Goal: Task Accomplishment & Management: Manage account settings

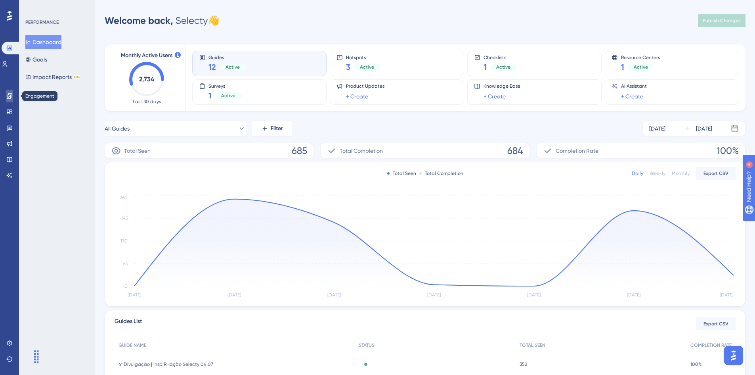
click at [13, 93] on link at bounding box center [9, 96] width 6 height 13
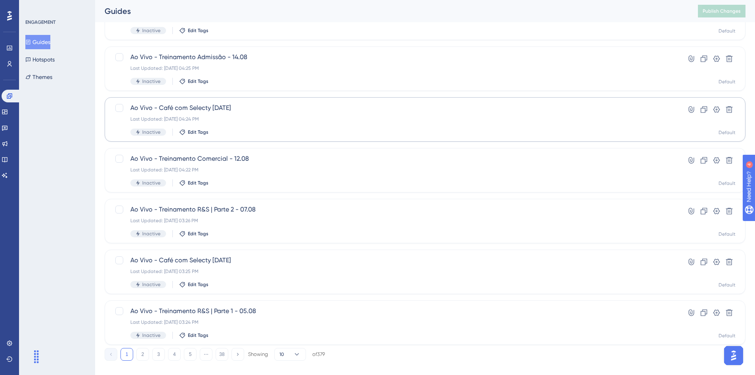
scroll to position [241, 0]
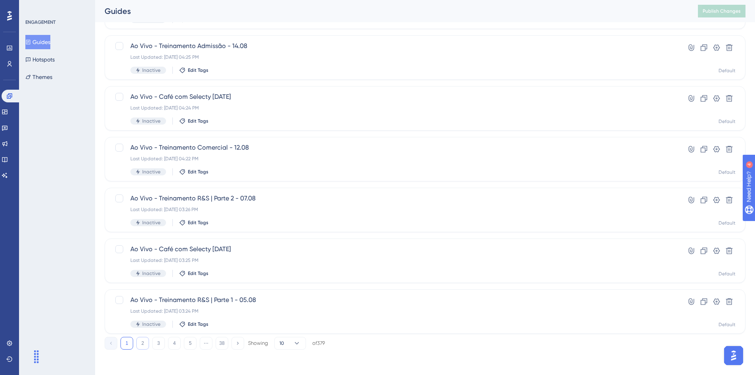
click at [143, 343] on button "2" at bounding box center [142, 343] width 13 height 13
click at [226, 151] on span "5ª Divulgação | InspiRHação Selecty 11.08" at bounding box center [393, 148] width 526 height 10
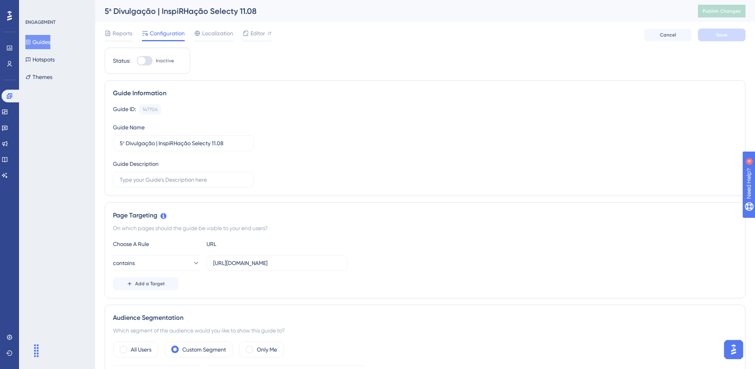
click at [142, 58] on div at bounding box center [142, 61] width 8 height 8
click at [137, 61] on input "Inactive" at bounding box center [136, 61] width 0 height 0
click at [142, 58] on div at bounding box center [145, 61] width 16 height 10
click at [137, 61] on input "Active" at bounding box center [136, 61] width 0 height 0
checkbox input "false"
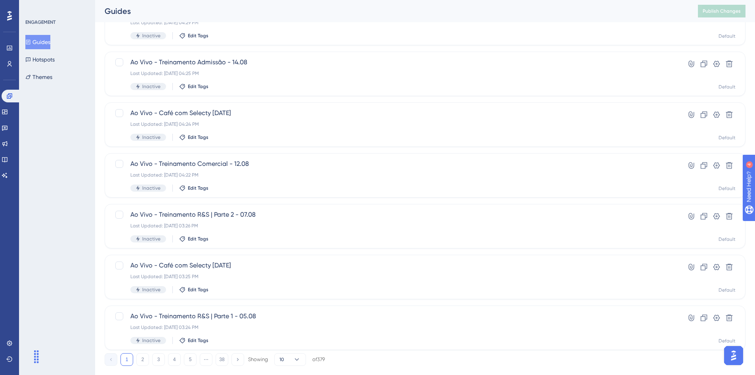
scroll to position [241, 0]
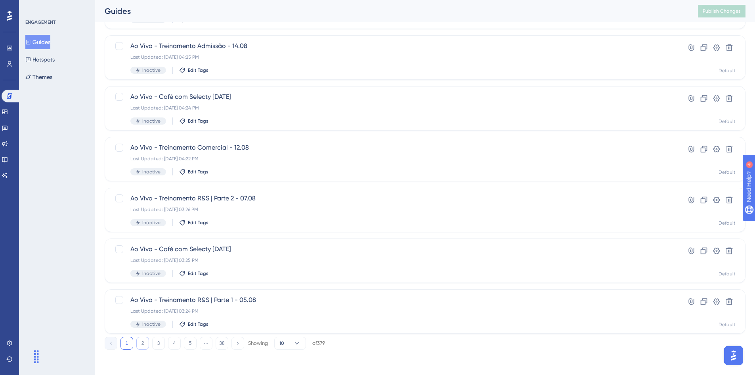
click at [142, 340] on button "2" at bounding box center [142, 343] width 13 height 13
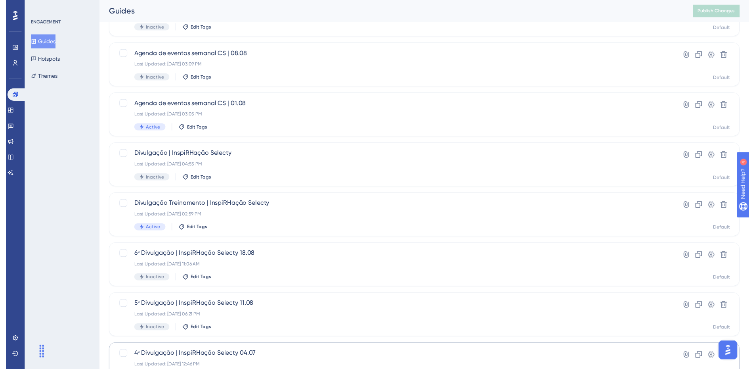
scroll to position [3, 0]
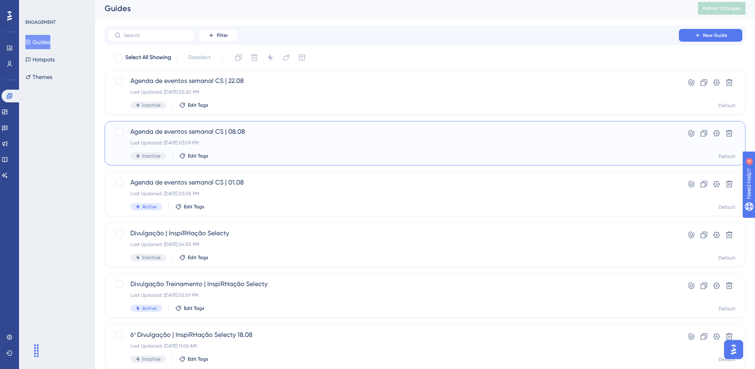
click at [230, 148] on div "Agenda de eventos semanal CS | 08.08 Last Updated: [DATE] 03:09 PM Inactive Edi…" at bounding box center [393, 143] width 526 height 33
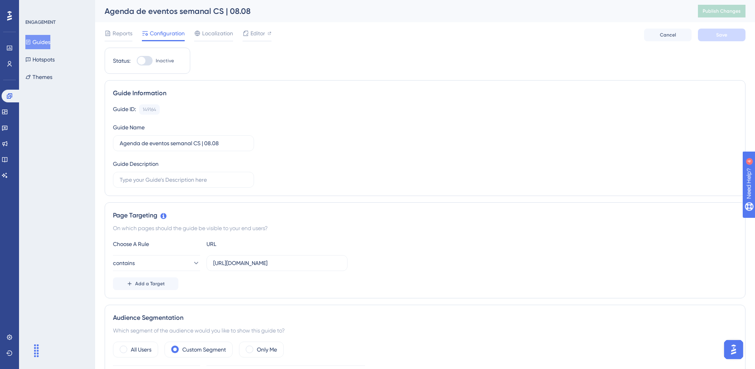
click at [50, 42] on button "Guides" at bounding box center [37, 42] width 25 height 14
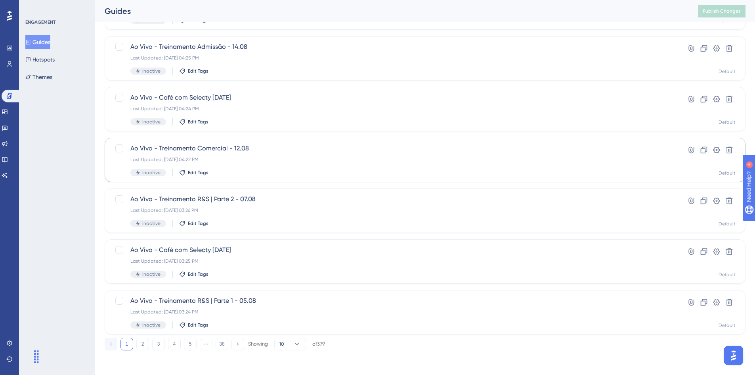
scroll to position [241, 0]
click at [147, 340] on button "2" at bounding box center [142, 343] width 13 height 13
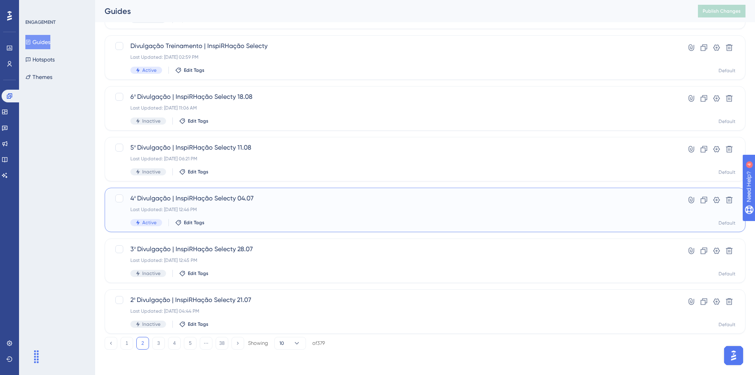
click at [249, 210] on div "Last Updated: [DATE] 12:46 PM" at bounding box center [393, 209] width 526 height 6
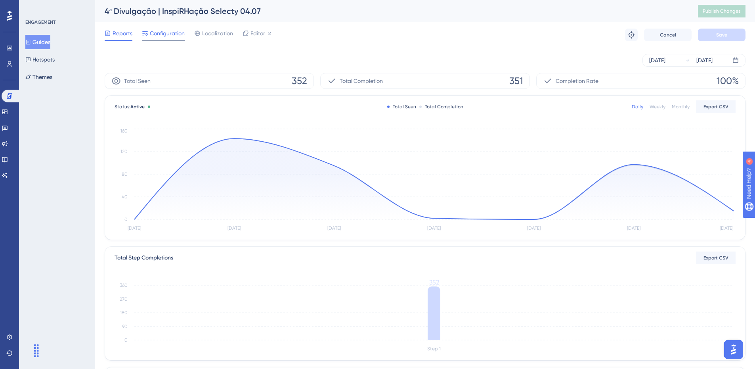
click at [177, 36] on span "Configuration" at bounding box center [167, 34] width 35 height 10
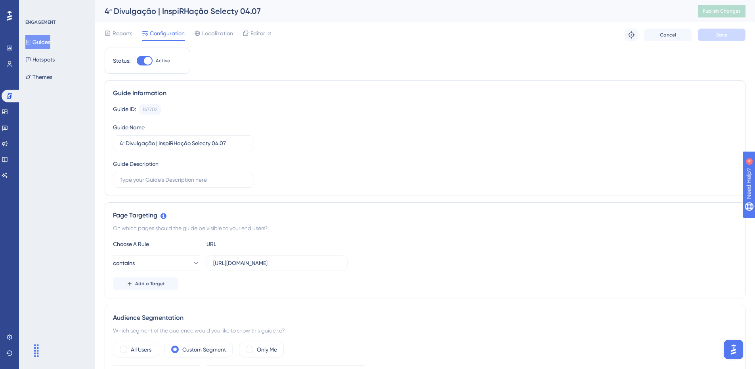
click at [148, 59] on div at bounding box center [148, 61] width 8 height 8
click at [137, 61] on input "Active" at bounding box center [136, 61] width 0 height 0
checkbox input "false"
click at [710, 38] on button "Save" at bounding box center [722, 35] width 48 height 13
click at [728, 12] on span "Publish Changes" at bounding box center [722, 11] width 38 height 6
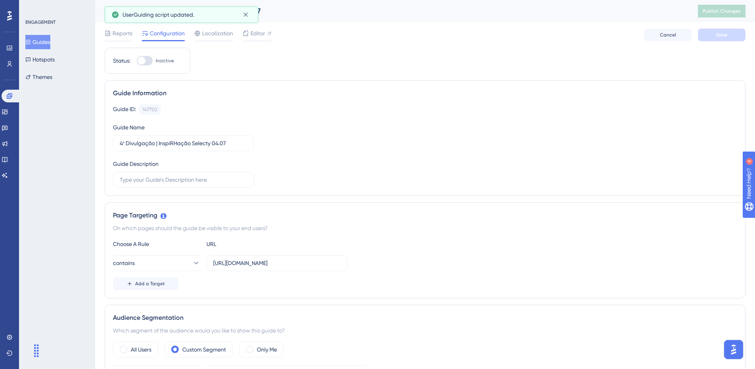
click at [50, 44] on button "Guides" at bounding box center [37, 42] width 25 height 14
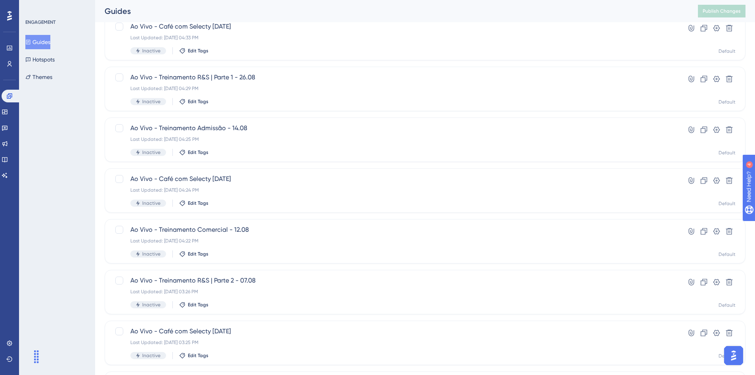
scroll to position [241, 0]
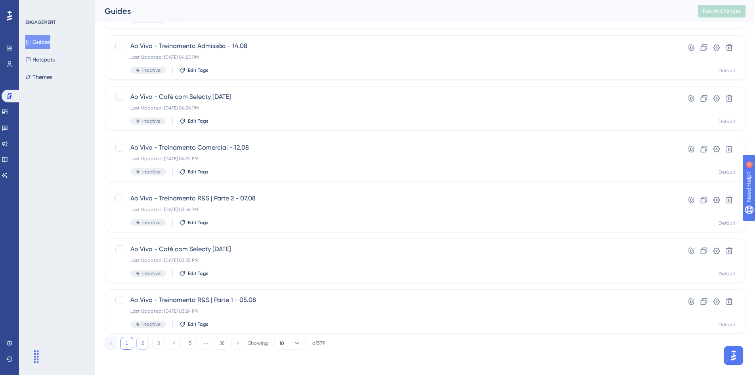
click at [144, 341] on button "2" at bounding box center [142, 343] width 13 height 13
click at [225, 159] on div "Last Updated: [DATE] 06:21 PM" at bounding box center [393, 158] width 526 height 6
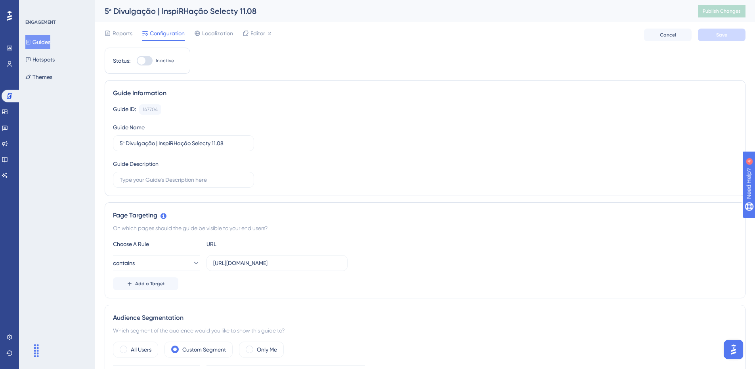
click at [144, 59] on div at bounding box center [142, 61] width 8 height 8
click at [137, 61] on input "Inactive" at bounding box center [136, 61] width 0 height 0
checkbox input "true"
click at [727, 33] on span "Save" at bounding box center [722, 35] width 11 height 6
click at [735, 14] on span "Publish Changes" at bounding box center [722, 11] width 38 height 6
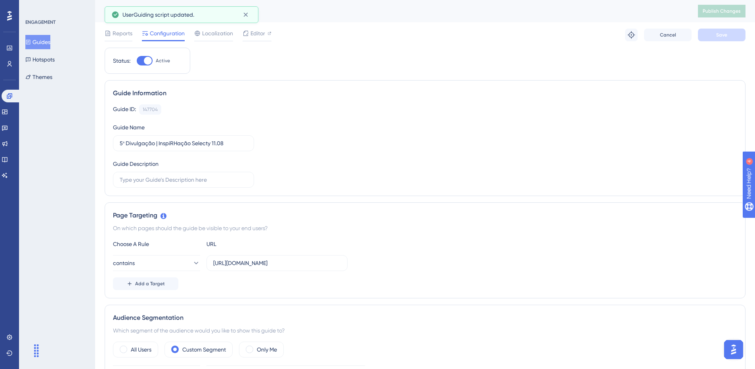
click at [46, 39] on button "Guides" at bounding box center [37, 42] width 25 height 14
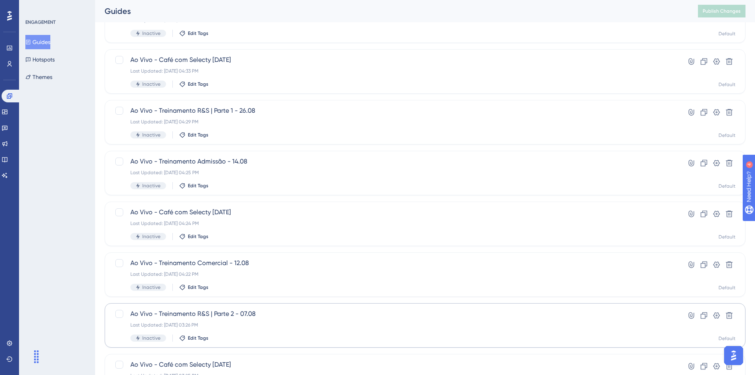
scroll to position [241, 0]
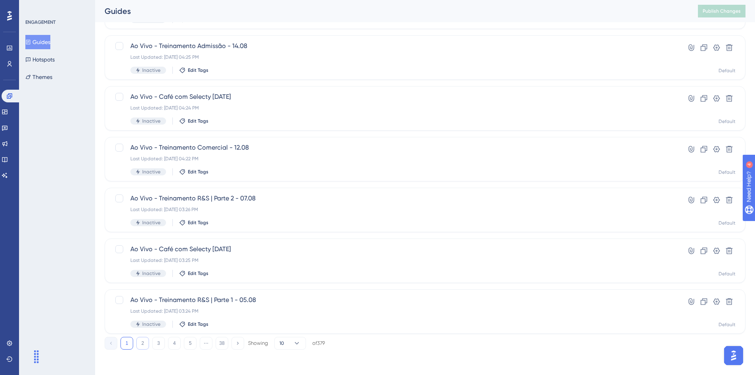
click at [141, 341] on button "2" at bounding box center [142, 343] width 13 height 13
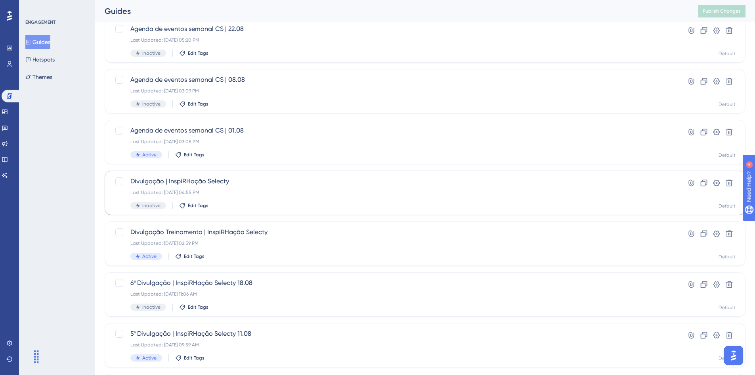
scroll to position [42, 0]
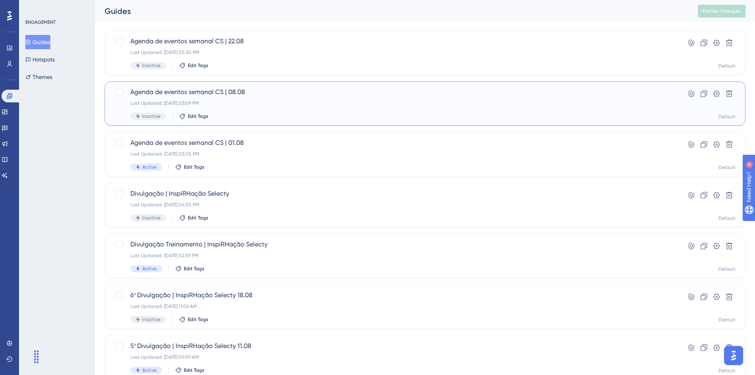
click at [232, 104] on div "Last Updated: [DATE] 03:09 PM" at bounding box center [393, 103] width 526 height 6
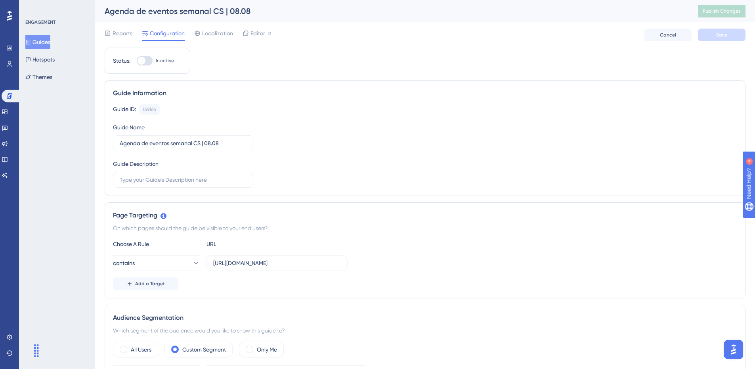
click at [47, 42] on button "Guides" at bounding box center [37, 42] width 25 height 14
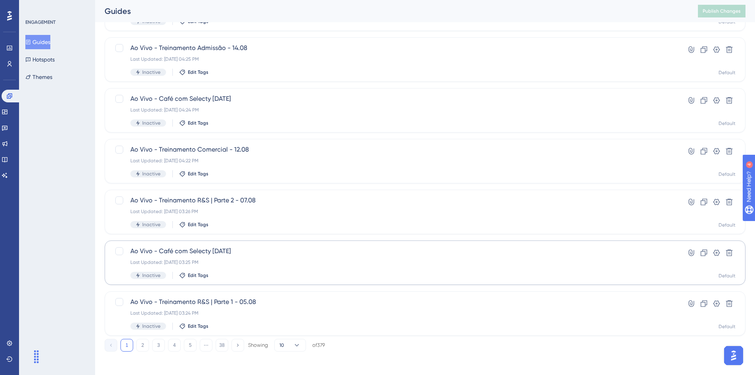
scroll to position [241, 0]
click at [147, 341] on button "2" at bounding box center [142, 343] width 13 height 13
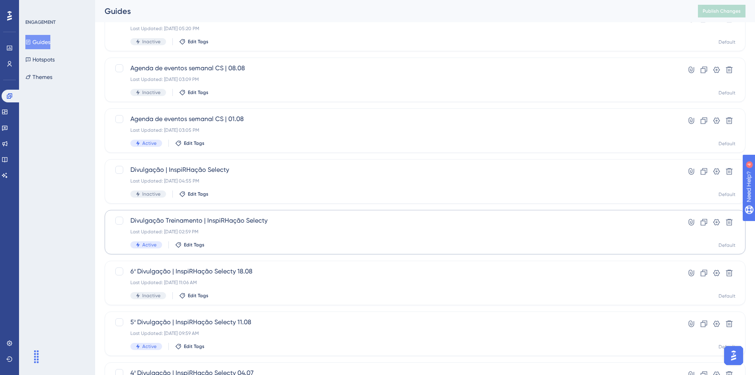
scroll to position [42, 0]
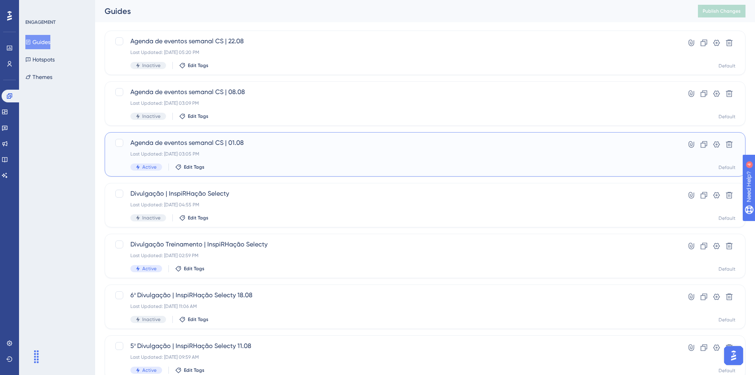
click at [270, 154] on div "Last Updated: [DATE] 03:05 PM" at bounding box center [393, 154] width 526 height 6
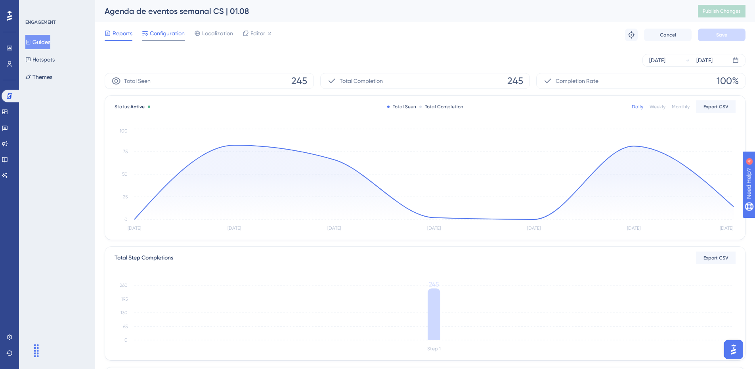
click at [169, 35] on span "Configuration" at bounding box center [167, 34] width 35 height 10
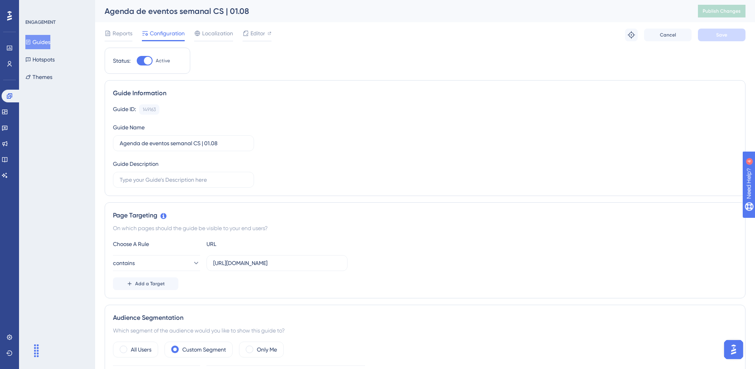
click at [153, 61] on div at bounding box center [145, 61] width 16 height 10
click at [137, 61] on input "Active" at bounding box center [136, 61] width 0 height 0
checkbox input "false"
click at [725, 38] on button "Save" at bounding box center [722, 35] width 48 height 13
click at [728, 14] on span "Publish Changes" at bounding box center [722, 11] width 38 height 6
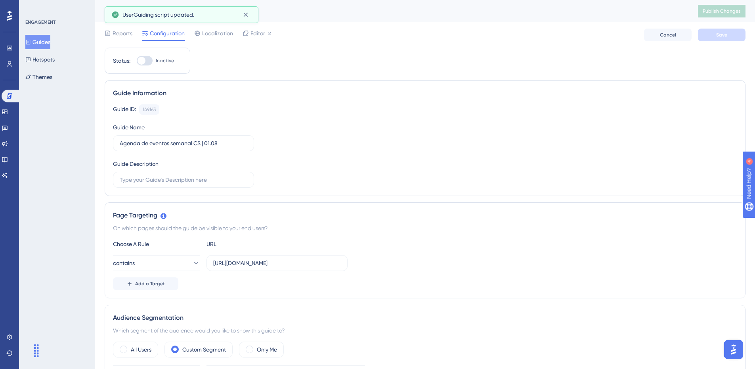
click at [50, 42] on button "Guides" at bounding box center [37, 42] width 25 height 14
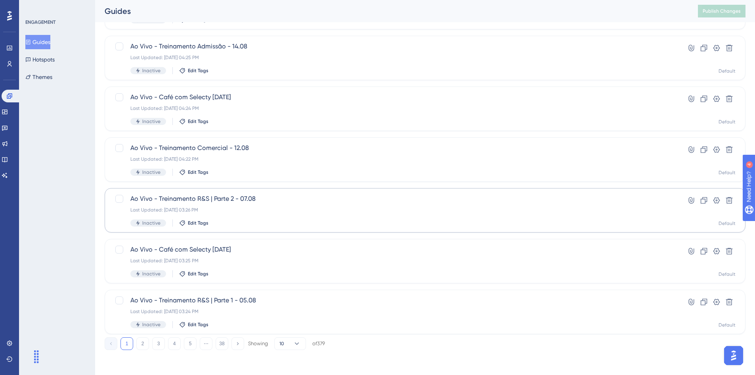
scroll to position [241, 0]
click at [143, 343] on button "2" at bounding box center [142, 343] width 13 height 13
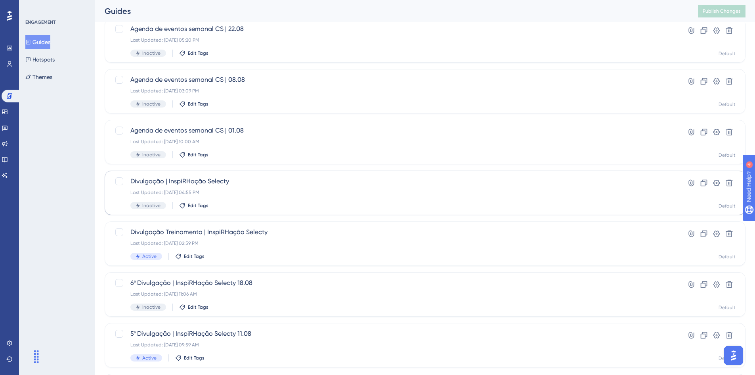
scroll to position [42, 0]
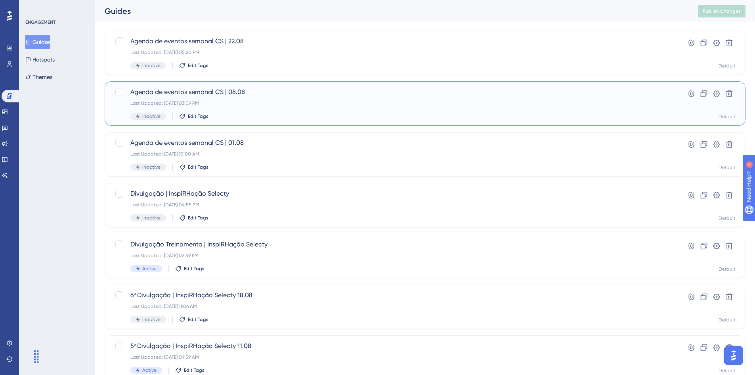
click at [246, 95] on span "Agenda de eventos semanal CS | 08.08" at bounding box center [393, 92] width 526 height 10
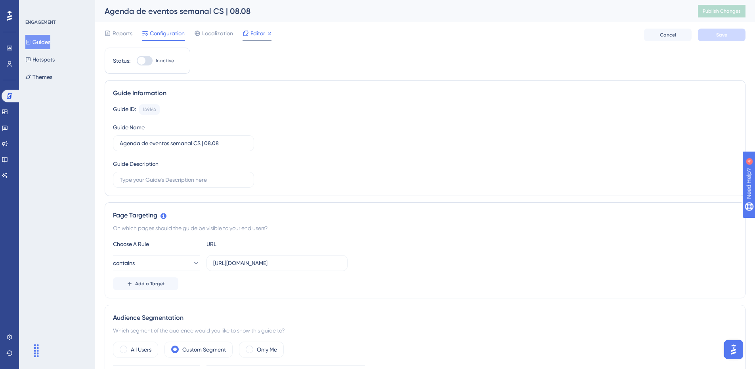
click at [254, 34] on span "Editor" at bounding box center [258, 34] width 15 height 10
click at [740, 14] on span "Publish Changes" at bounding box center [722, 11] width 38 height 6
click at [145, 61] on div at bounding box center [142, 61] width 8 height 8
click at [137, 61] on input "Inactive" at bounding box center [136, 61] width 0 height 0
checkbox input "true"
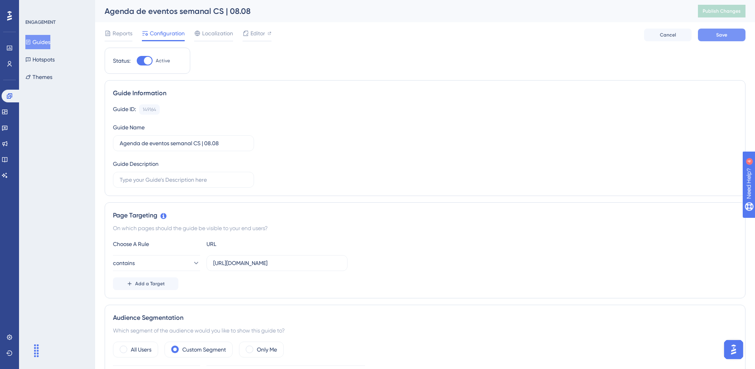
click at [739, 36] on button "Save" at bounding box center [722, 35] width 48 height 13
click at [729, 13] on span "Publish Changes" at bounding box center [722, 11] width 38 height 6
click at [39, 42] on button "Guides" at bounding box center [37, 42] width 25 height 14
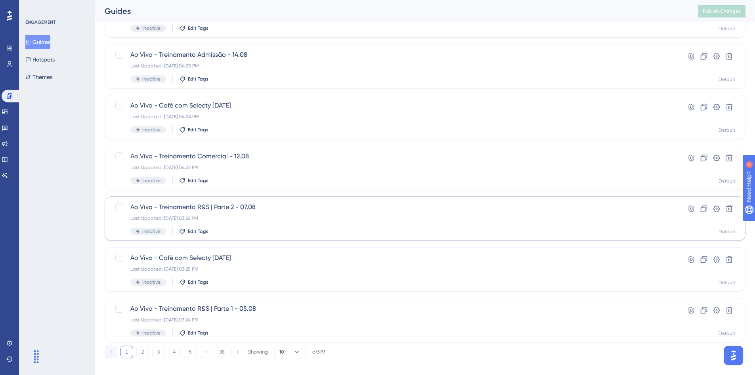
scroll to position [241, 0]
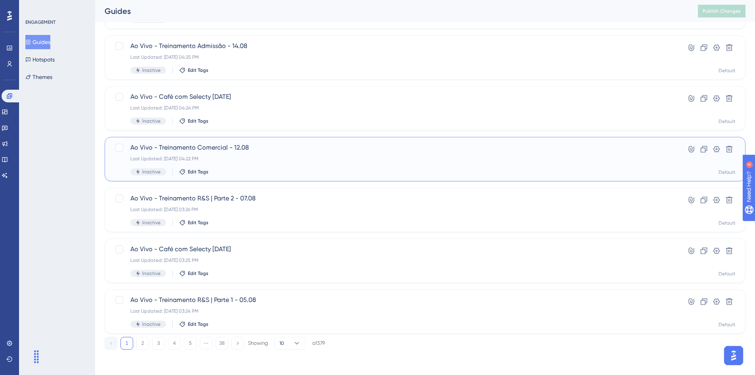
click at [245, 159] on div "Last Updated: [DATE] 04:22 PM" at bounding box center [393, 158] width 526 height 6
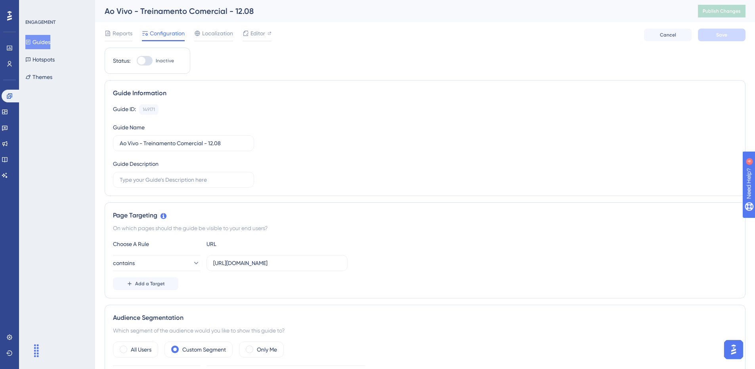
click at [145, 61] on div at bounding box center [142, 61] width 8 height 8
click at [137, 61] on input "Inactive" at bounding box center [136, 61] width 0 height 0
checkbox input "true"
click at [729, 34] on button "Save" at bounding box center [722, 35] width 48 height 13
click at [727, 15] on button "Publish Changes" at bounding box center [722, 11] width 48 height 13
